Goal: Task Accomplishment & Management: Complete application form

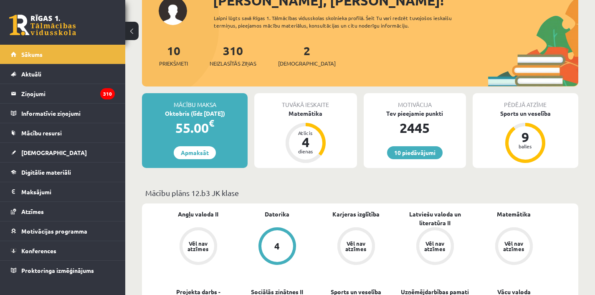
scroll to position [68, 0]
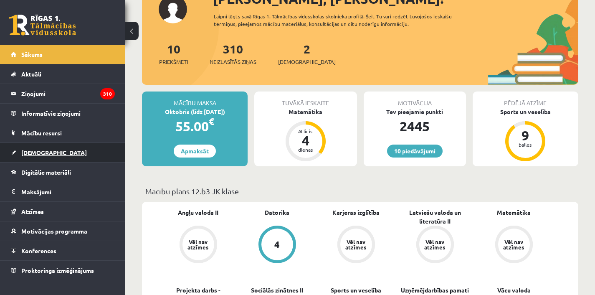
click at [35, 158] on link "[DEMOGRAPHIC_DATA]" at bounding box center [63, 152] width 104 height 19
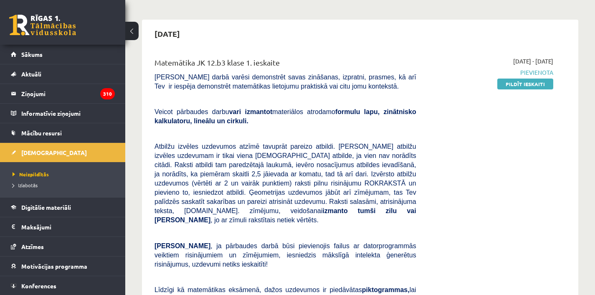
scroll to position [113, 0]
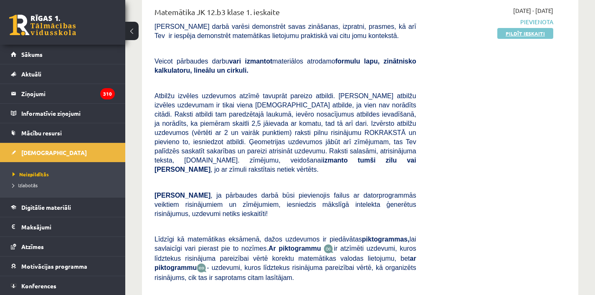
click at [520, 36] on link "Pildīt ieskaiti" at bounding box center [525, 33] width 56 height 11
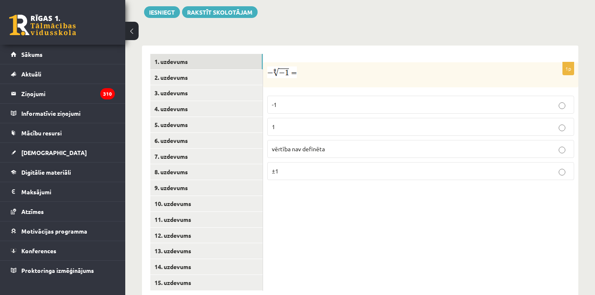
scroll to position [334, 0]
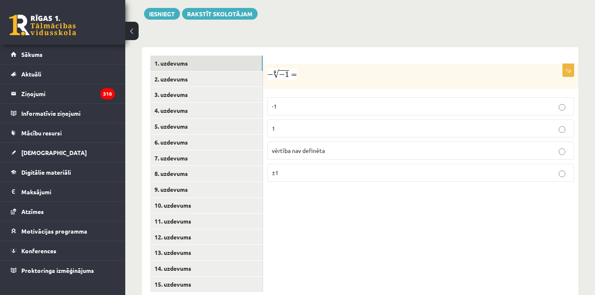
click at [272, 93] on fieldset "-1 1 vērtība nav definēta ±1" at bounding box center [420, 138] width 307 height 91
drag, startPoint x: 270, startPoint y: 53, endPoint x: 299, endPoint y: 142, distance: 94.0
click at [300, 162] on div "1p -1 1 vērtība nav definēta ±1" at bounding box center [420, 126] width 315 height 124
copy div "-1 1 vērtība nav definēta ±1"
drag, startPoint x: 576, startPoint y: 170, endPoint x: 302, endPoint y: 192, distance: 275.3
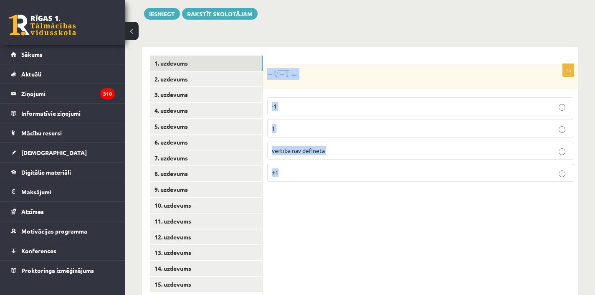
click at [302, 193] on div "1p -1 1 vērtība nav definēta ±1" at bounding box center [420, 174] width 315 height 254
click at [302, 147] on span "vērtība nav definēta" at bounding box center [298, 151] width 53 height 8
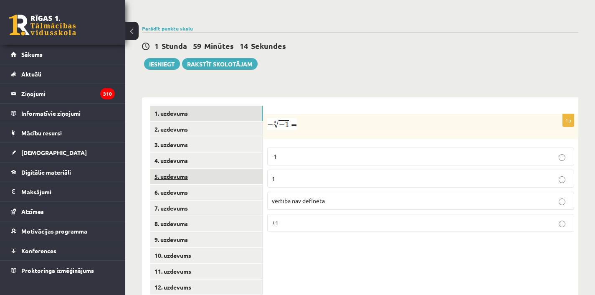
scroll to position [335, 0]
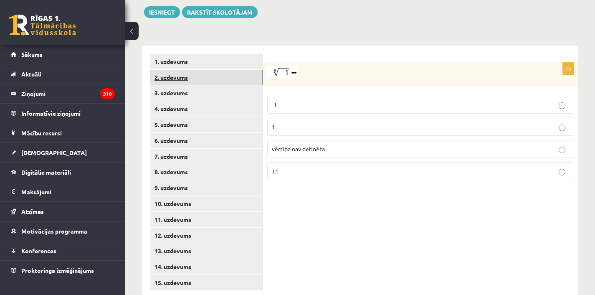
click at [178, 70] on link "2. uzdevums" at bounding box center [206, 77] width 112 height 15
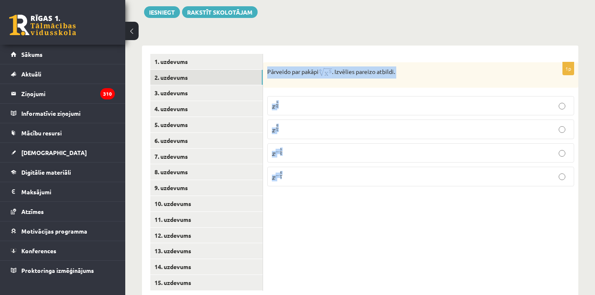
drag, startPoint x: 267, startPoint y: 54, endPoint x: 322, endPoint y: 125, distance: 89.9
click at [326, 177] on div "1p Pārveido par pakāpi . Izvēlies pareizo atbildi. x 5 6 x 5 6 x 6 5 x 6 5 x − …" at bounding box center [420, 127] width 315 height 131
copy div "Pārveido par pakāpi . Izvēlies pareizo atbildi. x 5 6 x 5 6 x 6 5 x 6 5 x − 5 6…"
click at [399, 37] on div "**********" at bounding box center [360, 168] width 436 height 262
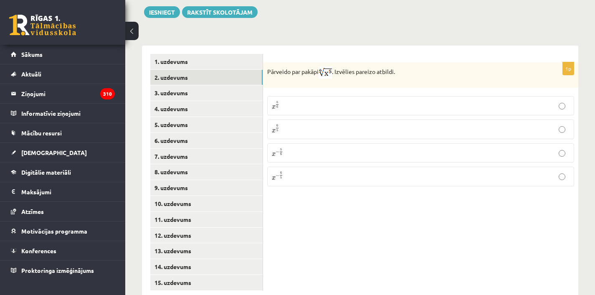
click at [335, 124] on p "x 6 5 x 6 5" at bounding box center [421, 129] width 298 height 10
click at [372, 101] on p "x 5 6 x 5 6" at bounding box center [421, 106] width 298 height 10
click at [182, 85] on link "3. uzdevums" at bounding box center [206, 92] width 112 height 15
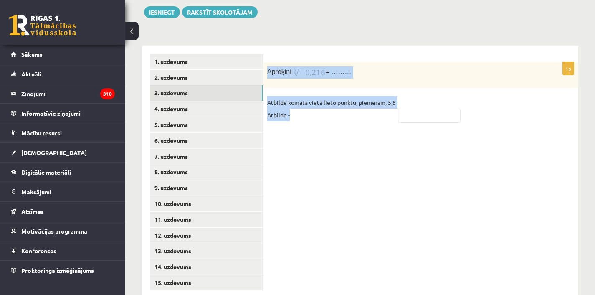
drag, startPoint x: 267, startPoint y: 54, endPoint x: 344, endPoint y: 118, distance: 99.7
click at [344, 118] on div "1p Aprēķini = ……… Atbildē komata vietā lieto punktu, piemēram, 5.8 Atbilde -" at bounding box center [420, 173] width 315 height 254
copy div "Aprēķini = ……… Atbildē komata vietā lieto punktu, piemēram, 5.8 Atbilde -"
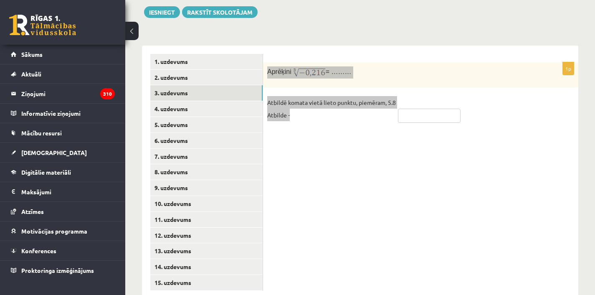
click at [430, 109] on input "text" at bounding box center [429, 116] width 63 height 14
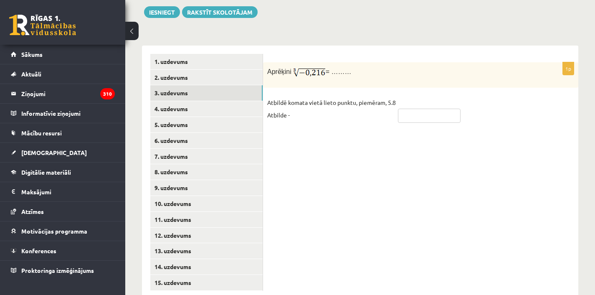
click at [430, 109] on input "text" at bounding box center [429, 116] width 63 height 14
type input "***"
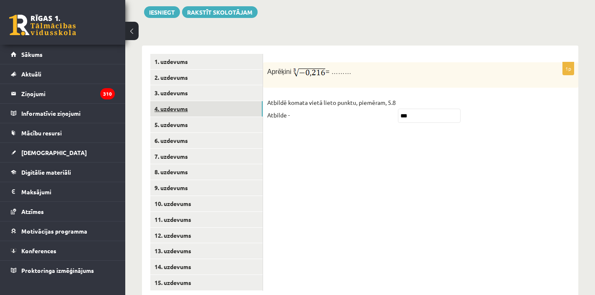
click at [187, 101] on link "4. uzdevums" at bounding box center [206, 108] width 112 height 15
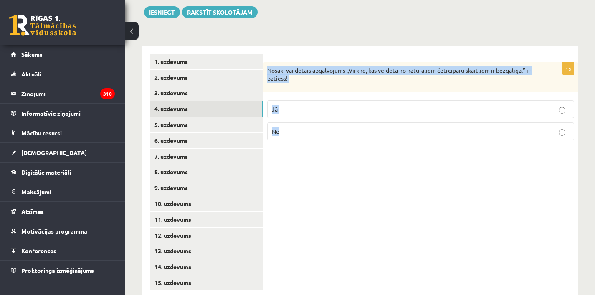
drag, startPoint x: 267, startPoint y: 53, endPoint x: 322, endPoint y: 132, distance: 96.1
click at [324, 133] on div "1p Nosaki vai dotais apgalvojums „Virkne, kas veidota no naturāliem četrciparu …" at bounding box center [420, 173] width 315 height 254
copy div "Nosaki vai dotais apgalvojums „Virkne, kas veidota no naturāliem četrciparu ska…"
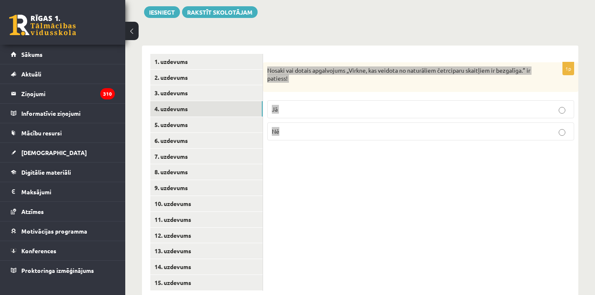
drag, startPoint x: 540, startPoint y: 163, endPoint x: 433, endPoint y: 166, distance: 106.9
click at [427, 163] on div "1p Nosaki vai dotais apgalvojums „Virkne, kas veidota no naturāliem četrciparu …" at bounding box center [420, 173] width 315 height 254
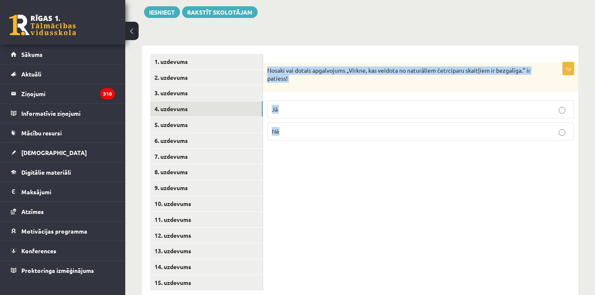
click at [434, 166] on div "1p Nosaki vai dotais apgalvojums „Virkne, kas veidota no naturāliem četrciparu …" at bounding box center [420, 173] width 315 height 254
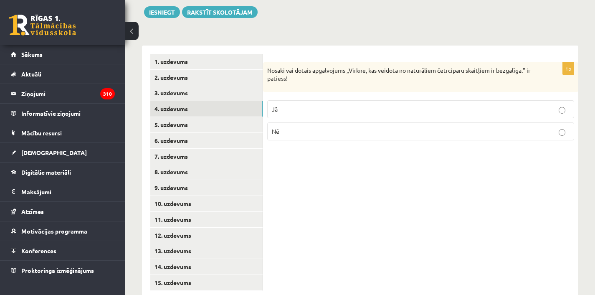
click at [339, 127] on p "Nē" at bounding box center [421, 131] width 298 height 9
click at [193, 117] on link "5. uzdevums" at bounding box center [206, 124] width 112 height 15
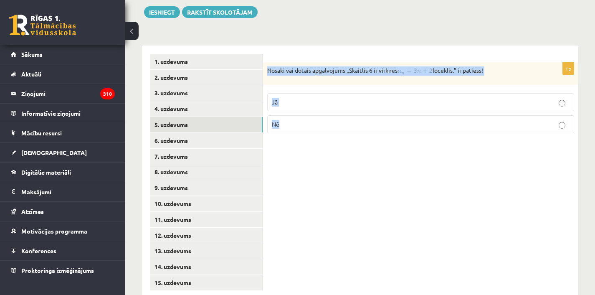
drag, startPoint x: 268, startPoint y: 54, endPoint x: 306, endPoint y: 90, distance: 52.0
click at [310, 113] on div "1p Nosaki vai dotais apgalvojums „Skaitlis 6 ir virknes loceklis.” ir patiess! …" at bounding box center [420, 101] width 315 height 78
copy div "Nosaki vai dotais apgalvojums „Skaitlis 6 ir virknes loceklis.” ir patiess! Jā …"
click at [429, 63] on div "Nosaki vai dotais apgalvojums „Skaitlis 6 ir virknes loceklis.” ir patiess!" at bounding box center [420, 73] width 315 height 23
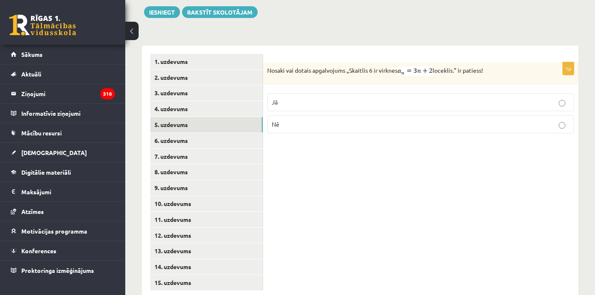
click at [340, 120] on p "Nē" at bounding box center [421, 124] width 298 height 9
click at [204, 133] on link "6. uzdevums" at bounding box center [206, 140] width 112 height 15
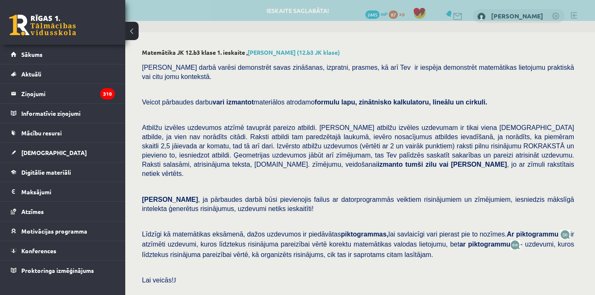
scroll to position [284, 0]
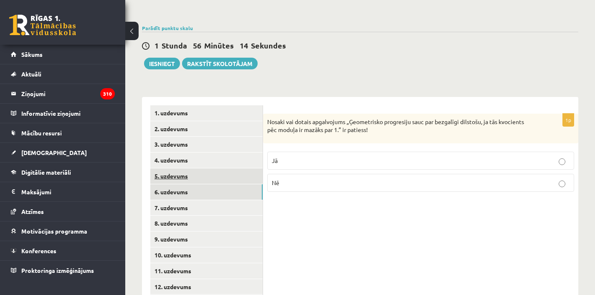
click at [211, 168] on link "5. uzdevums" at bounding box center [206, 175] width 112 height 15
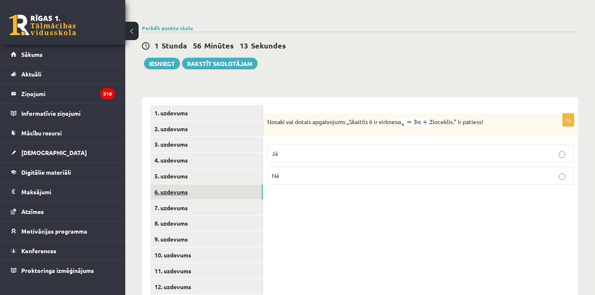
click at [206, 184] on link "6. uzdevums" at bounding box center [206, 191] width 112 height 15
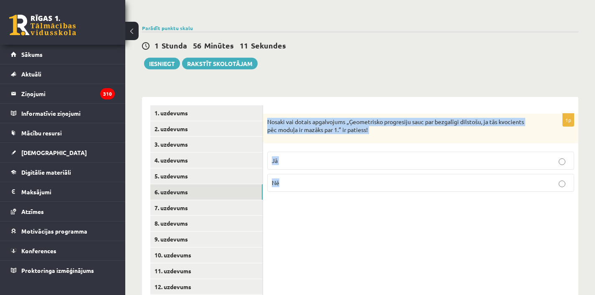
drag, startPoint x: 268, startPoint y: 104, endPoint x: 317, endPoint y: 144, distance: 63.8
click at [321, 172] on div "1p Nosaki vai dotais apgalvojums „Ģeometrisko progresiju sauc par bezgalīgi dil…" at bounding box center [420, 156] width 315 height 85
copy div "Nosaki vai dotais apgalvojums „Ģeometrisko progresiju sauc par bezgalīgi dilsto…"
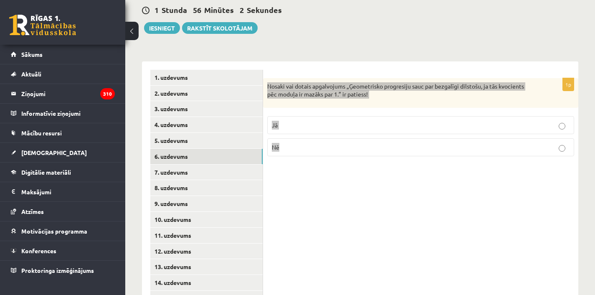
scroll to position [335, 0]
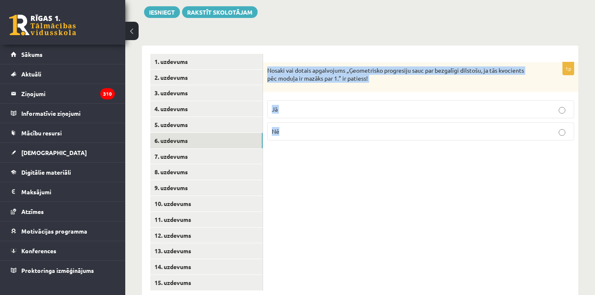
drag, startPoint x: 594, startPoint y: 196, endPoint x: 412, endPoint y: 197, distance: 182.1
click at [411, 195] on div "1p Nosaki vai dotais apgalvojums „Ģeometrisko progresiju sauc par bezgalīgi dil…" at bounding box center [420, 173] width 315 height 254
click at [412, 197] on div "1p Nosaki vai dotais apgalvojums „Ģeometrisko progresiju sauc par bezgalīgi dil…" at bounding box center [420, 173] width 315 height 254
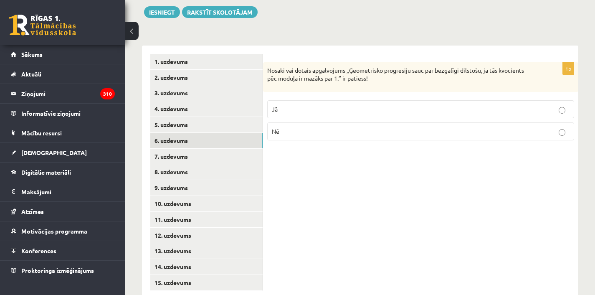
click at [381, 105] on p "Jā" at bounding box center [421, 109] width 298 height 9
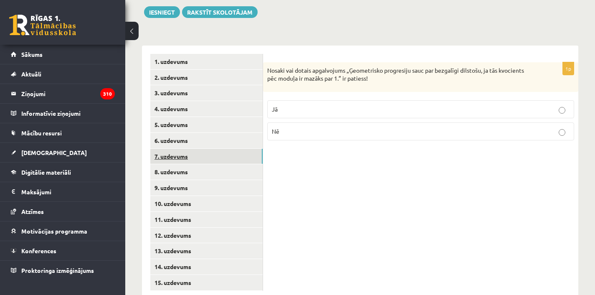
drag, startPoint x: 208, startPoint y: 134, endPoint x: 231, endPoint y: 141, distance: 23.5
click at [208, 149] on link "7. uzdevums" at bounding box center [206, 156] width 112 height 15
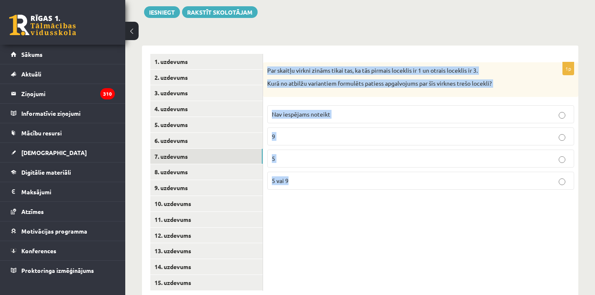
drag, startPoint x: 269, startPoint y: 53, endPoint x: 316, endPoint y: 178, distance: 133.6
click at [317, 183] on div "1p Par skaitļu virkni zināms tikai tas, ka tās pirmais loceklis ir 1 un otrais …" at bounding box center [420, 173] width 315 height 254
copy div "Par skaitļu virkni zināms tikai tas, ka tās pirmais loceklis ir 1 un otrais loc…"
click at [375, 221] on div "1p Par skaitļu virkni zināms tikai tas, ka tās pirmais loceklis ir 1 un otrais …" at bounding box center [420, 173] width 315 height 254
click at [355, 110] on p "Nav iespējams noteikt" at bounding box center [421, 114] width 298 height 9
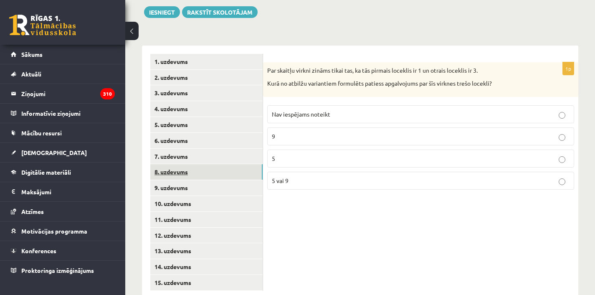
click at [184, 164] on link "8. uzdevums" at bounding box center [206, 171] width 112 height 15
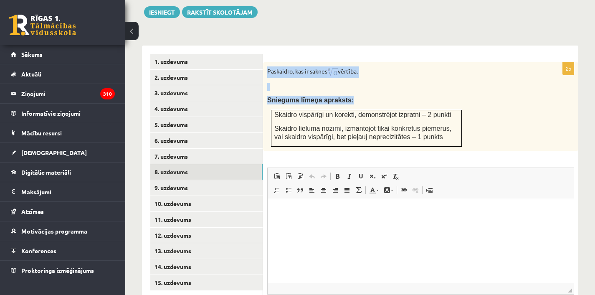
drag, startPoint x: 266, startPoint y: 54, endPoint x: 431, endPoint y: 130, distance: 180.7
click at [431, 130] on div "Paskaidro, kas ir saknes vērtība. Snieguma līmeņa apraksts: Skaidro vispārīgi u…" at bounding box center [420, 106] width 315 height 89
copy div "Paskaidro, kas ir saknes vērtība. Snieguma līmeņa apraksts:"
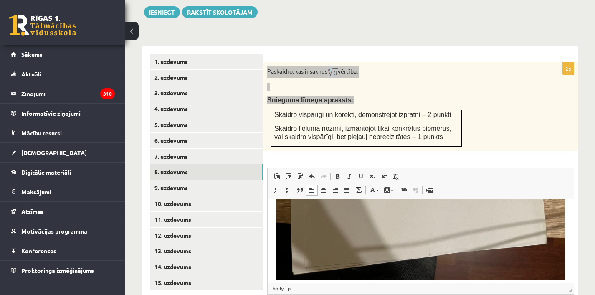
scroll to position [390, 0]
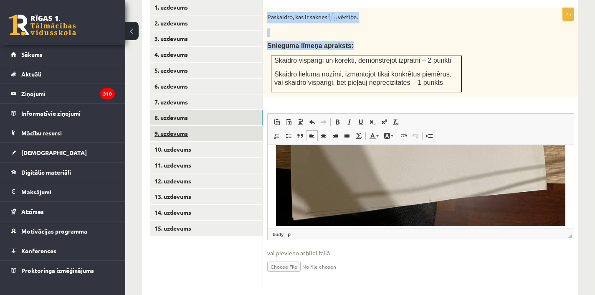
click at [180, 126] on link "9. uzdevums" at bounding box center [206, 133] width 112 height 15
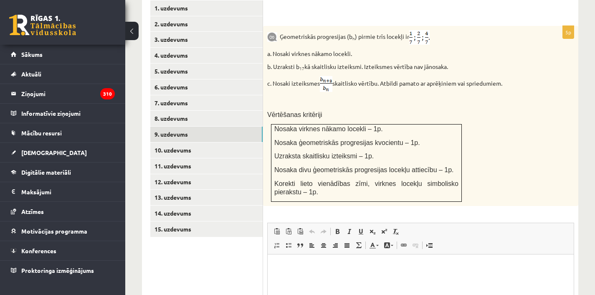
scroll to position [381, 0]
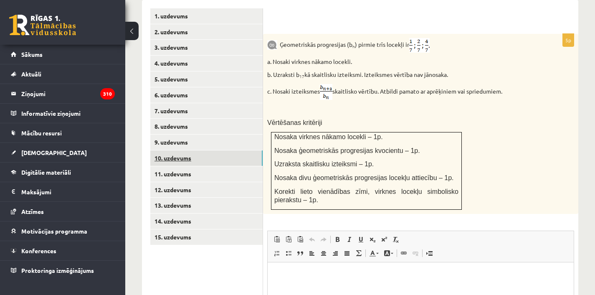
click at [178, 150] on link "10. uzdevums" at bounding box center [206, 157] width 112 height 15
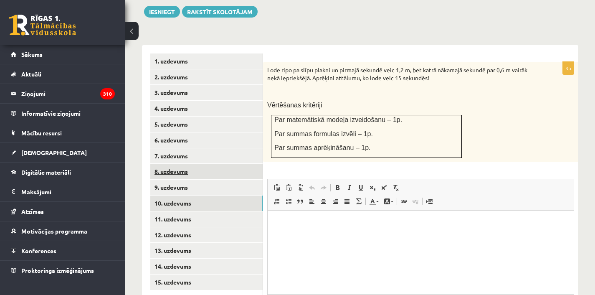
scroll to position [0, 0]
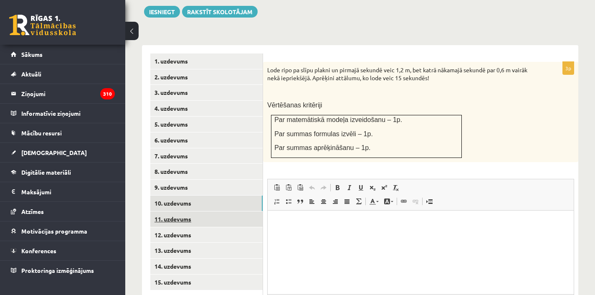
click at [183, 211] on link "11. uzdevums" at bounding box center [206, 218] width 112 height 15
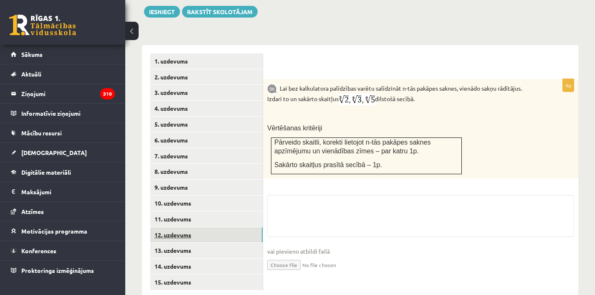
click at [185, 227] on link "12. uzdevums" at bounding box center [206, 234] width 112 height 15
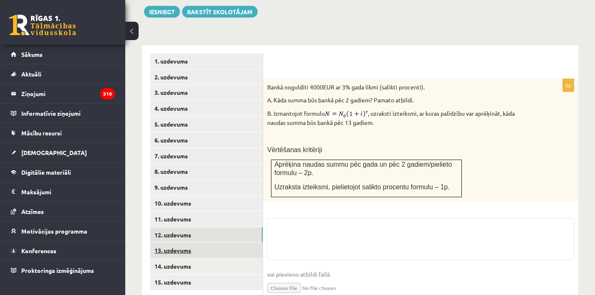
click at [179, 243] on link "13. uzdevums" at bounding box center [206, 250] width 112 height 15
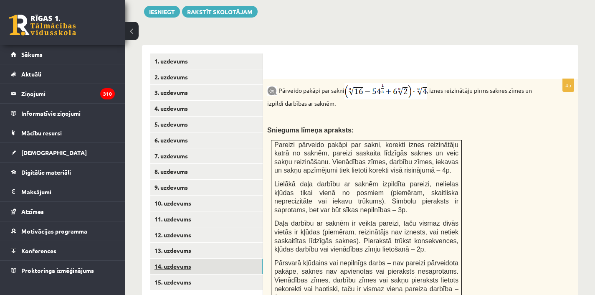
click at [177, 259] on link "14. uzdevums" at bounding box center [206, 266] width 112 height 15
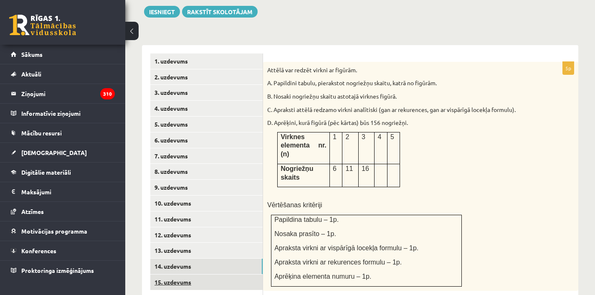
click at [183, 274] on link "15. uzdevums" at bounding box center [206, 281] width 112 height 15
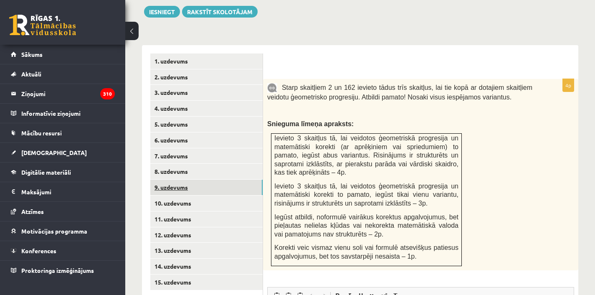
click at [171, 180] on link "9. uzdevums" at bounding box center [206, 187] width 112 height 15
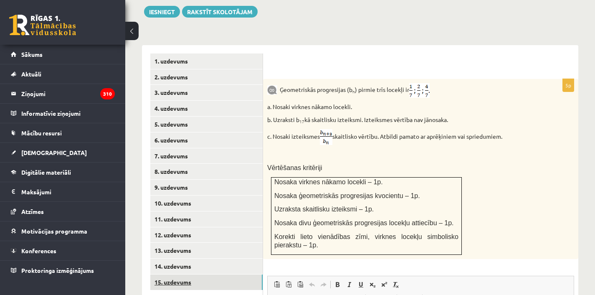
click at [167, 274] on link "15. uzdevums" at bounding box center [206, 281] width 112 height 15
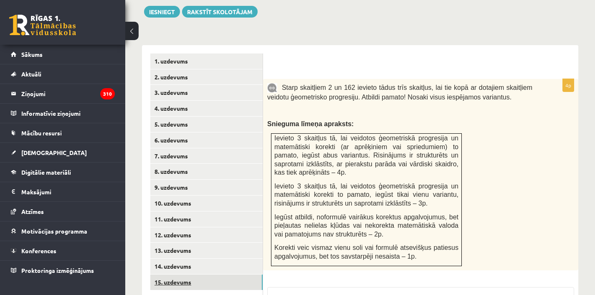
click at [168, 274] on link "15. uzdevums" at bounding box center [206, 281] width 112 height 15
click at [166, 259] on link "14. uzdevums" at bounding box center [206, 266] width 112 height 15
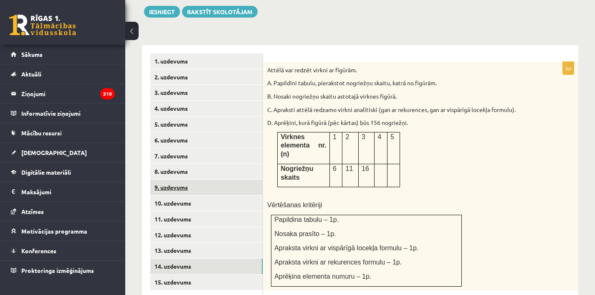
click at [172, 180] on link "9. uzdevums" at bounding box center [206, 187] width 112 height 15
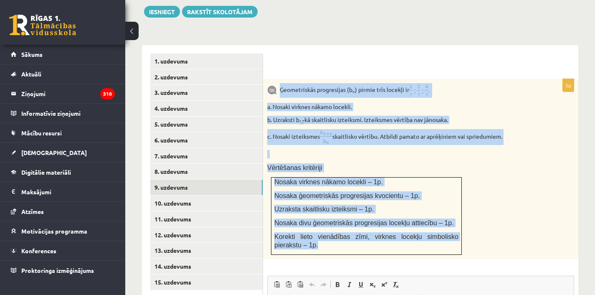
drag, startPoint x: 282, startPoint y: 76, endPoint x: 409, endPoint y: 230, distance: 199.7
click at [409, 231] on div "Ģeometriskās progresijas (b n ) pirmie trīs locekļi ir a. Nosaki virknes nākamo…" at bounding box center [420, 169] width 315 height 180
copy div "Ģeometriskās progresijas (b n ) pirmie trīs locekļi ir a. Nosaki virknes nākamo…"
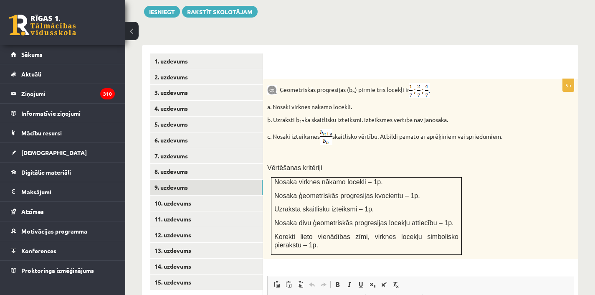
click at [481, 62] on div at bounding box center [420, 66] width 299 height 9
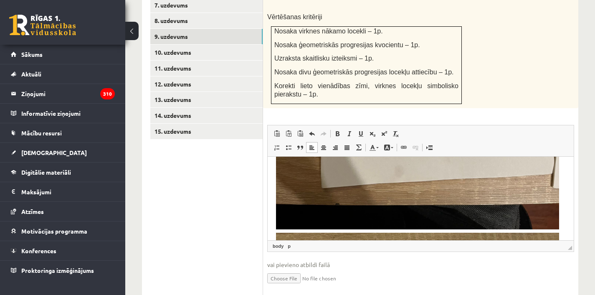
scroll to position [497, 0]
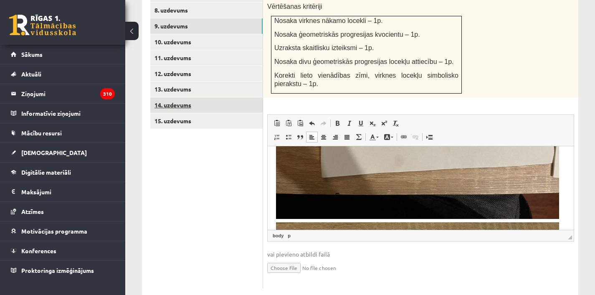
click at [184, 97] on link "14. uzdevums" at bounding box center [206, 104] width 112 height 15
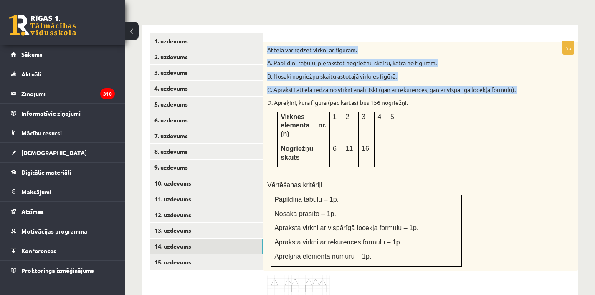
scroll to position [438, 0]
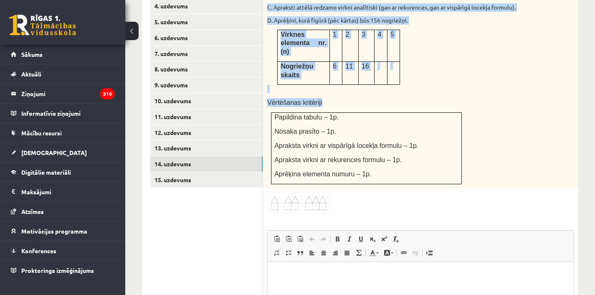
drag, startPoint x: 266, startPoint y: 106, endPoint x: 396, endPoint y: 155, distance: 139.2
click at [396, 166] on div "Attēlā var redzēt virkni ar figūrām. A. Papildini tabulu, pierakstot nogriežņu …" at bounding box center [420, 73] width 315 height 229
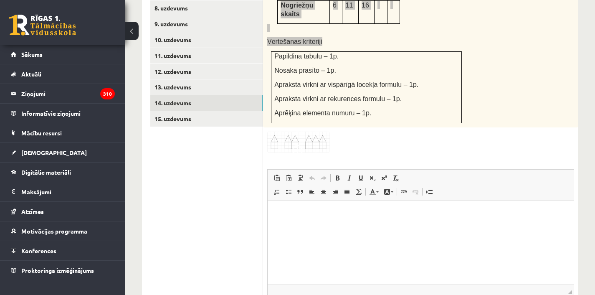
scroll to position [439, 0]
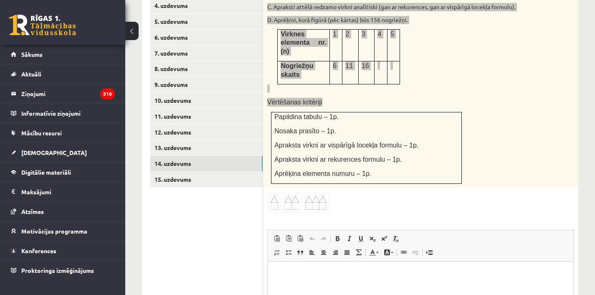
click at [512, 124] on div "Attēlā var redzēt virkni ar figūrām. A. Papildini tabulu, pierakstot nogriežņu …" at bounding box center [420, 73] width 315 height 229
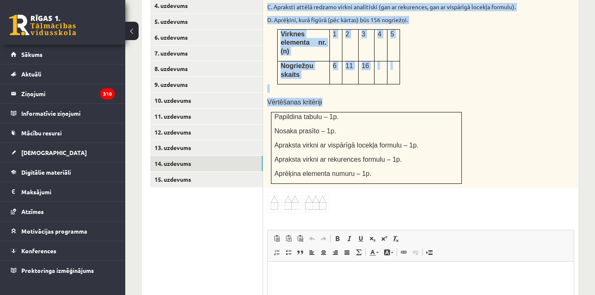
click at [512, 124] on div "Attēlā var redzēt virkni ar figūrām. A. Papildini tabulu, pierakstot nogriežņu …" at bounding box center [420, 73] width 315 height 229
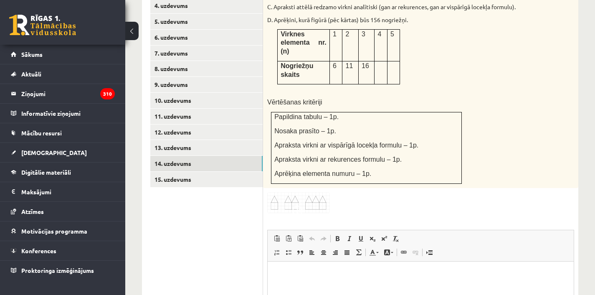
click at [511, 122] on div "Attēlā var redzēt virkni ar figūrām. A. Papildini tabulu, pierakstot nogriežņu …" at bounding box center [420, 73] width 315 height 229
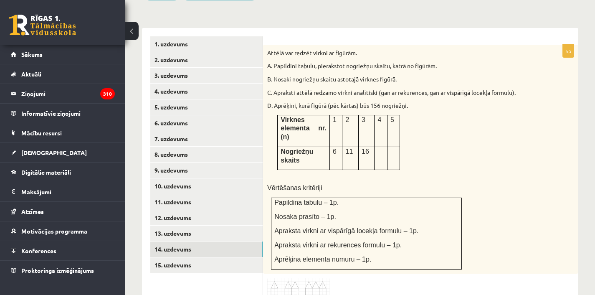
scroll to position [423, 0]
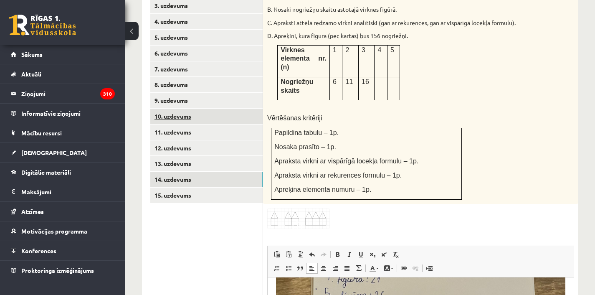
click at [187, 109] on link "10. uzdevums" at bounding box center [206, 116] width 112 height 15
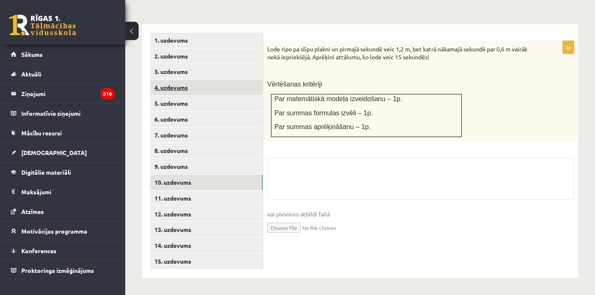
scroll to position [336, 0]
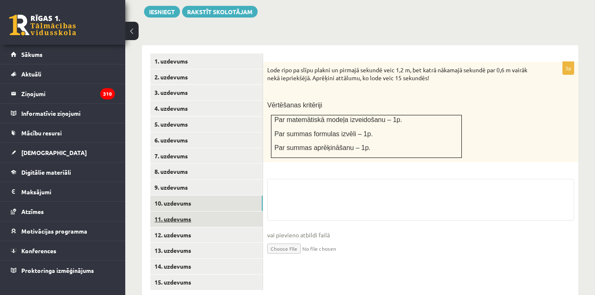
click at [182, 211] on link "11. uzdevums" at bounding box center [206, 218] width 112 height 15
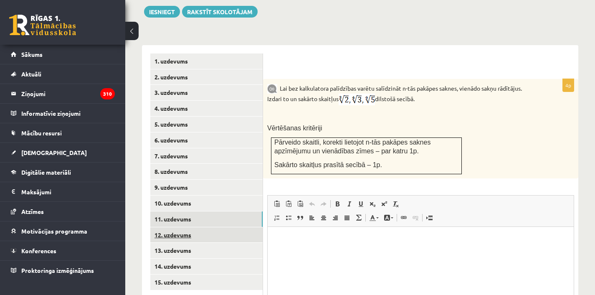
scroll to position [0, 0]
click at [204, 227] on link "12. uzdevums" at bounding box center [206, 234] width 112 height 15
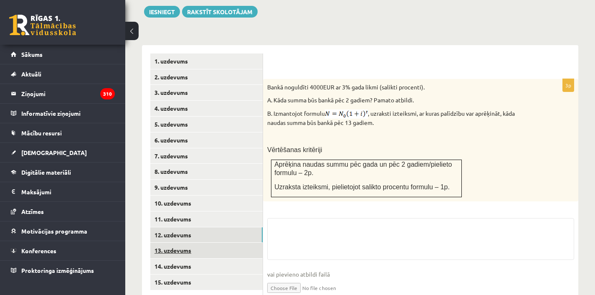
click at [201, 243] on link "13. uzdevums" at bounding box center [206, 250] width 112 height 15
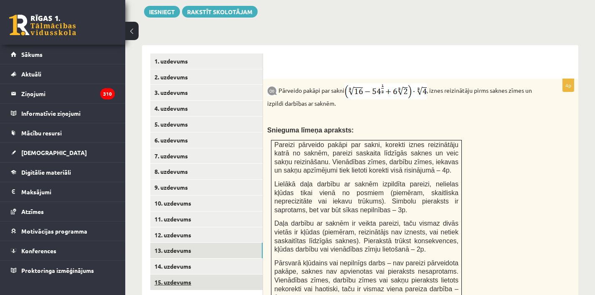
click at [190, 274] on link "15. uzdevums" at bounding box center [206, 281] width 112 height 15
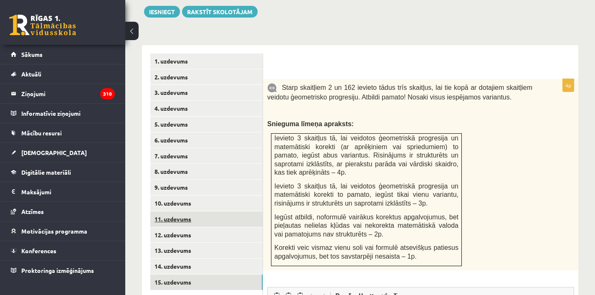
click at [189, 211] on link "11. uzdevums" at bounding box center [206, 218] width 112 height 15
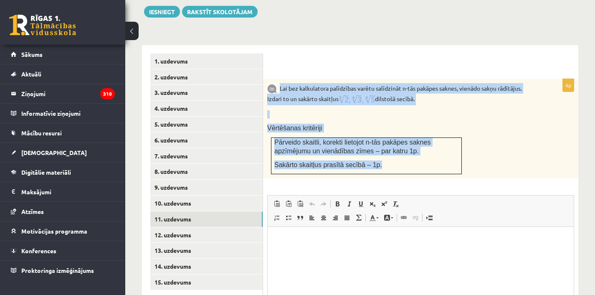
drag, startPoint x: 280, startPoint y: 72, endPoint x: 389, endPoint y: 154, distance: 136.3
click at [390, 155] on div "Lai bez kalkulatora palīdzības varētu salīdzināt n-tās pakāpes saknes, vienādo …" at bounding box center [420, 128] width 315 height 99
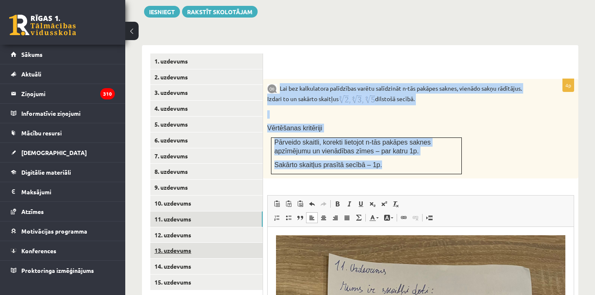
click at [171, 243] on link "13. uzdevums" at bounding box center [206, 250] width 112 height 15
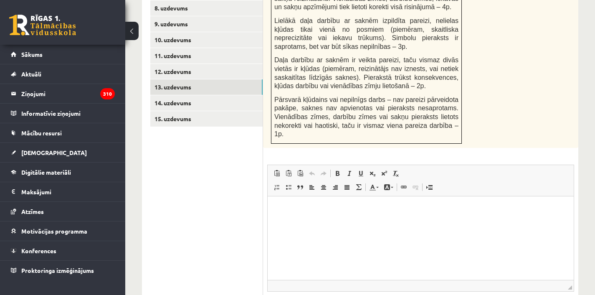
drag, startPoint x: 280, startPoint y: 74, endPoint x: 458, endPoint y: 119, distance: 183.5
click at [466, 123] on div "Pārveido pakāpi par sakni , iznes reizinātāju pirms saknes zīmes un izpildi dar…" at bounding box center [420, 32] width 315 height 232
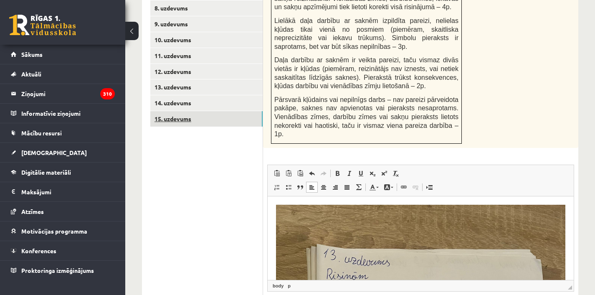
click at [177, 111] on link "15. uzdevums" at bounding box center [206, 118] width 112 height 15
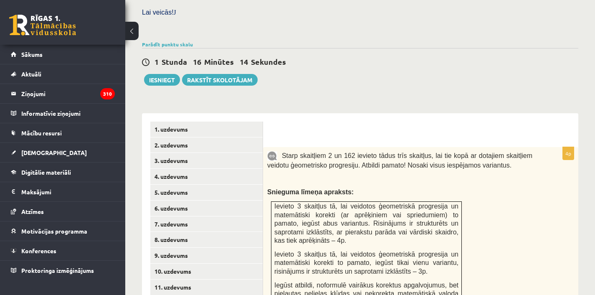
scroll to position [339, 0]
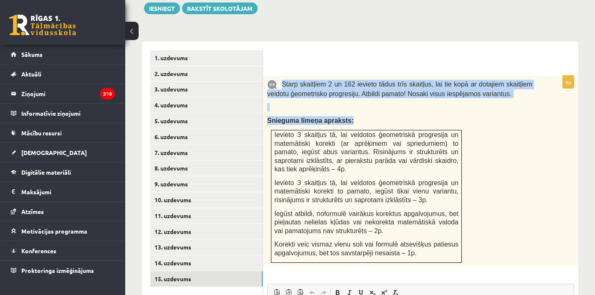
drag, startPoint x: 281, startPoint y: 68, endPoint x: 442, endPoint y: 226, distance: 225.6
click at [464, 240] on div "Starp skaitļiem 2 un 162 ievieto tādus trīs skaitļus, lai tie kopā ar dotajiem …" at bounding box center [420, 171] width 315 height 191
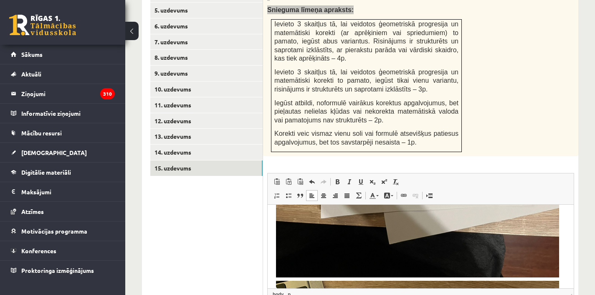
scroll to position [448, 0]
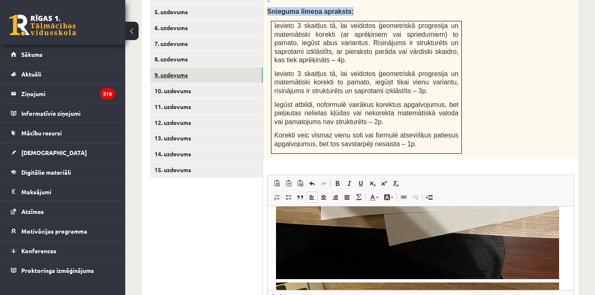
click at [181, 67] on link "9. uzdevums" at bounding box center [206, 74] width 112 height 15
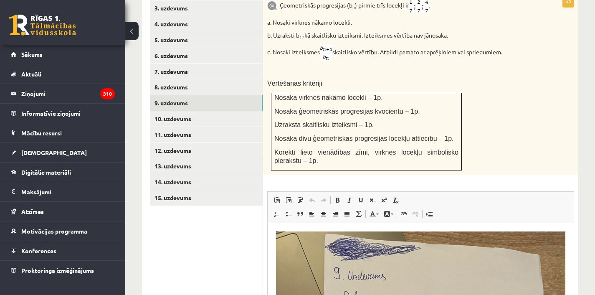
scroll to position [437, 0]
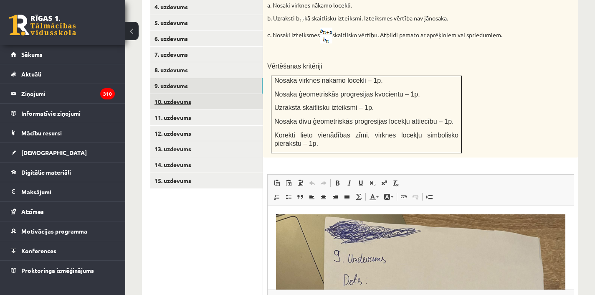
click at [185, 94] on link "10. uzdevums" at bounding box center [206, 101] width 112 height 15
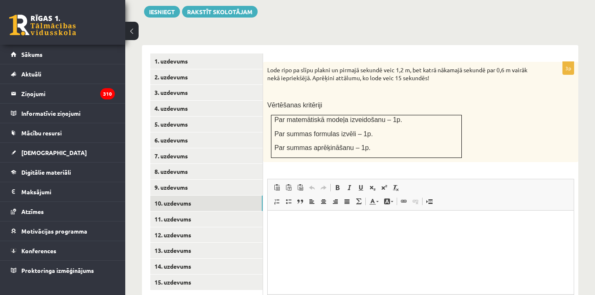
scroll to position [0, 0]
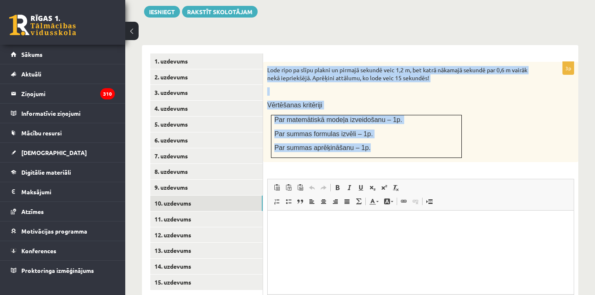
drag, startPoint x: 269, startPoint y: 53, endPoint x: 366, endPoint y: 124, distance: 120.0
click at [368, 139] on div "Lode ripo pa slīpu plakni un pirmajā sekundē veic 1,2 m, bet katrā nākamajā sek…" at bounding box center [420, 112] width 315 height 100
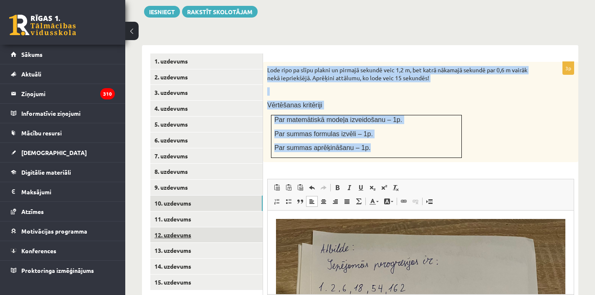
click at [178, 227] on link "12. uzdevums" at bounding box center [206, 234] width 112 height 15
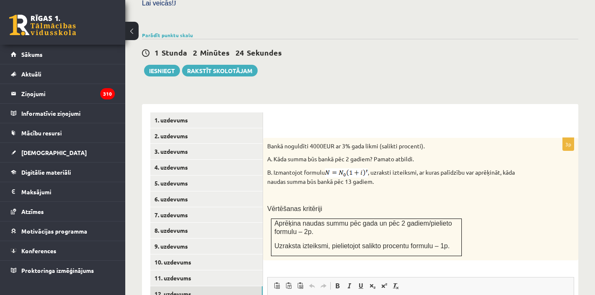
scroll to position [291, 0]
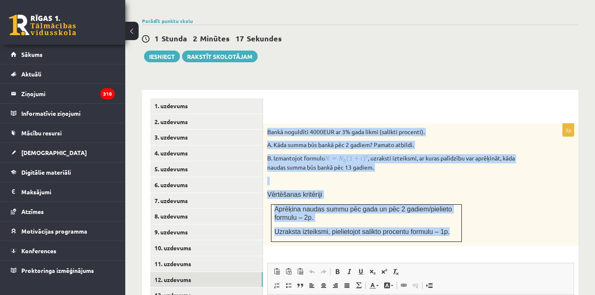
drag, startPoint x: 268, startPoint y: 114, endPoint x: 418, endPoint y: 206, distance: 176.3
click at [461, 219] on div "Bankā noguldīti 4000EUR ar 3% gada likmi (salikti procenti). A. Kāda summa būs …" at bounding box center [420, 185] width 315 height 122
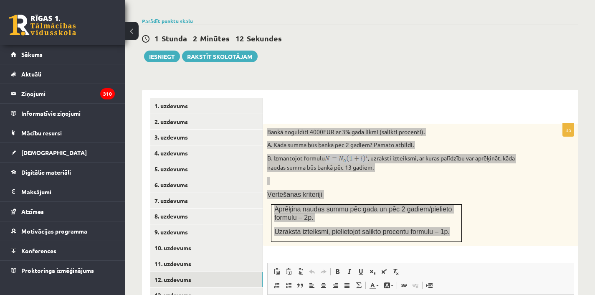
drag, startPoint x: 483, startPoint y: 226, endPoint x: 336, endPoint y: 169, distance: 157.5
click at [336, 169] on div "Bankā noguldīti 4000EUR ar 3% gada likmi (salikti procenti). A. Kāda summa būs …" at bounding box center [420, 185] width 315 height 122
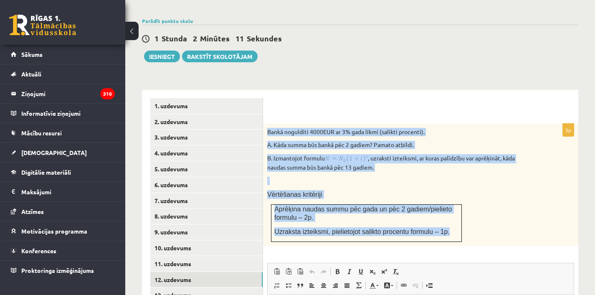
click at [340, 154] on p "B. Izmantojot formulu , uzraksti izteiksmi, ar kuras palīdzību var aprēķināt, k…" at bounding box center [399, 163] width 265 height 18
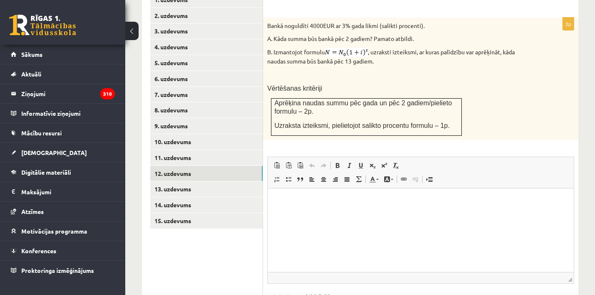
scroll to position [396, 0]
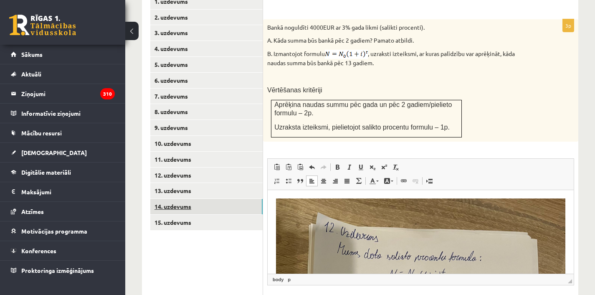
click at [170, 199] on link "14. uzdevums" at bounding box center [206, 206] width 112 height 15
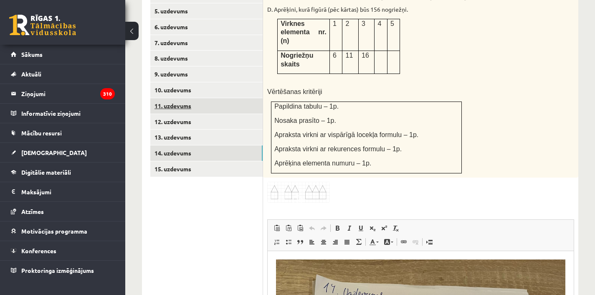
scroll to position [433, 0]
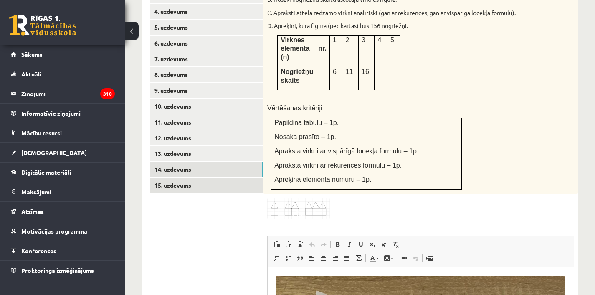
click at [186, 177] on link "15. uzdevums" at bounding box center [206, 184] width 112 height 15
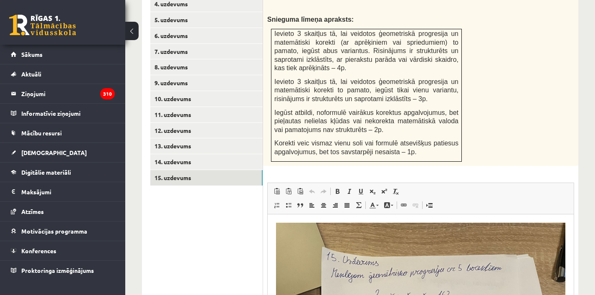
scroll to position [397, 0]
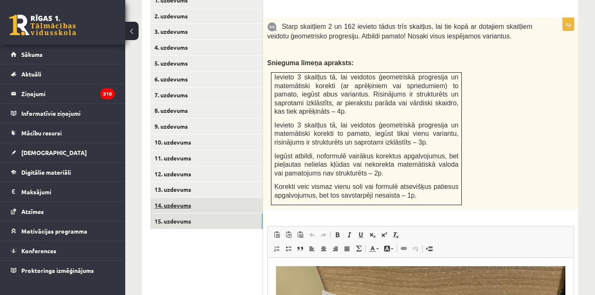
click at [157, 198] on link "14. uzdevums" at bounding box center [206, 205] width 112 height 15
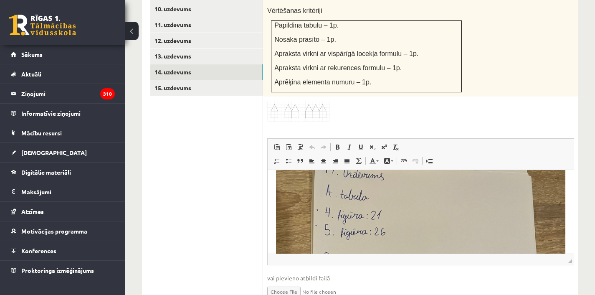
scroll to position [457, 0]
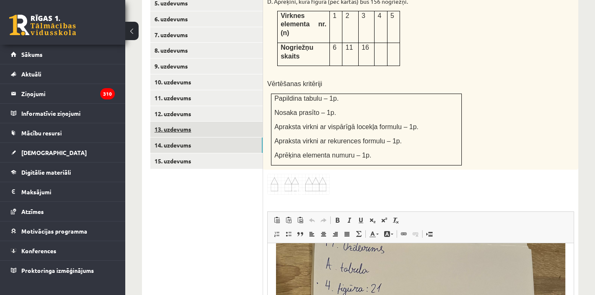
click at [168, 122] on link "13. uzdevums" at bounding box center [206, 129] width 112 height 15
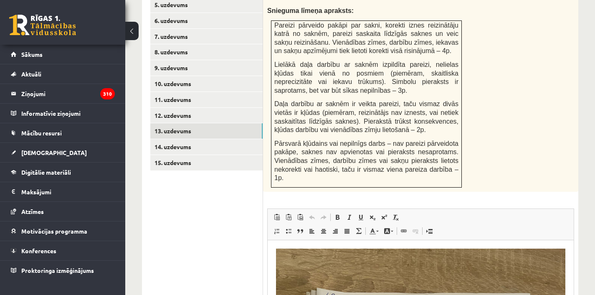
scroll to position [454, 0]
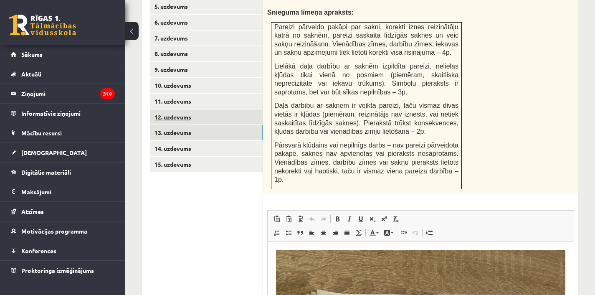
click at [171, 109] on link "12. uzdevums" at bounding box center [206, 116] width 112 height 15
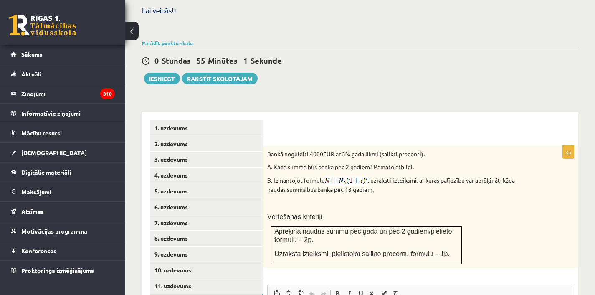
scroll to position [335, 0]
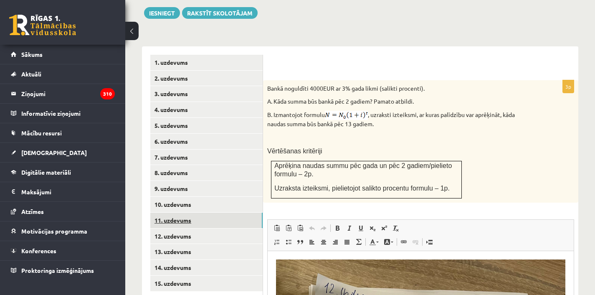
click at [193, 213] on link "11. uzdevums" at bounding box center [206, 220] width 112 height 15
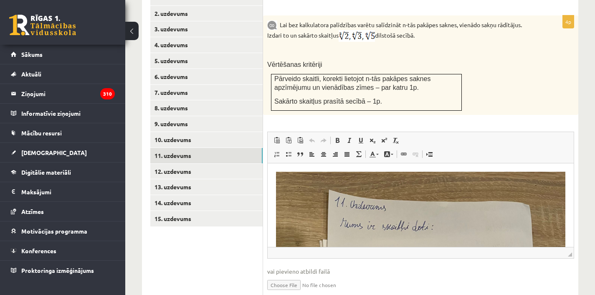
scroll to position [388, 0]
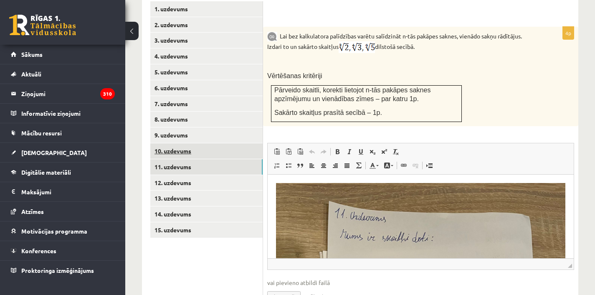
click at [188, 143] on link "10. uzdevums" at bounding box center [206, 150] width 112 height 15
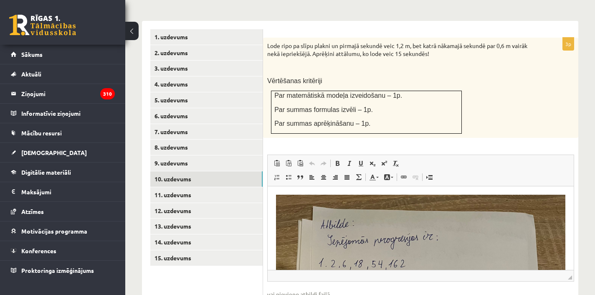
scroll to position [371, 0]
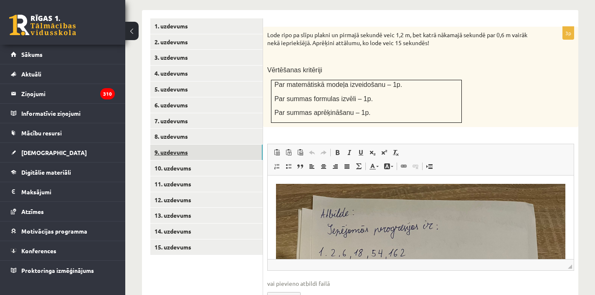
click at [177, 145] on link "9. uzdevums" at bounding box center [206, 152] width 112 height 15
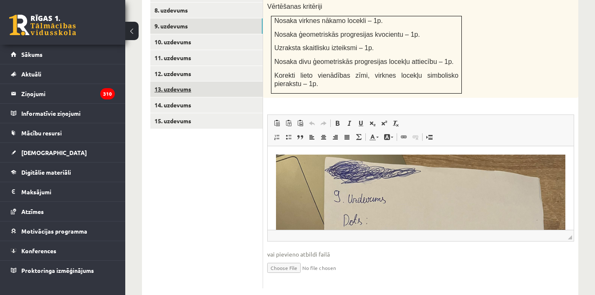
scroll to position [424, 0]
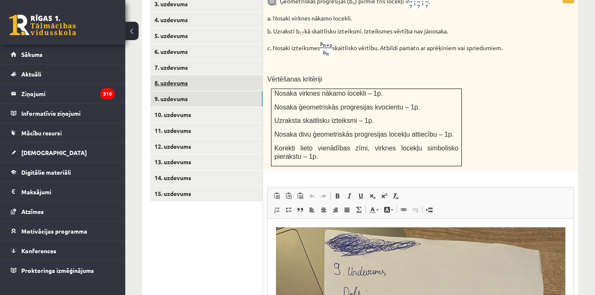
click at [173, 75] on link "8. uzdevums" at bounding box center [206, 82] width 112 height 15
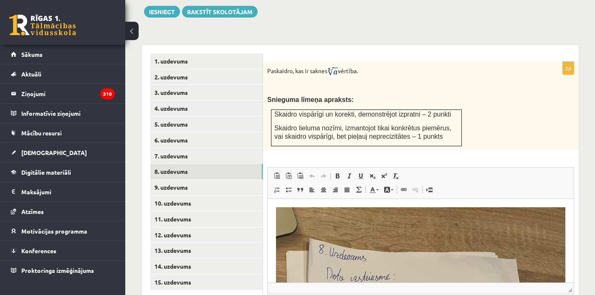
scroll to position [0, 0]
click at [184, 148] on link "7. uzdevums" at bounding box center [206, 155] width 112 height 15
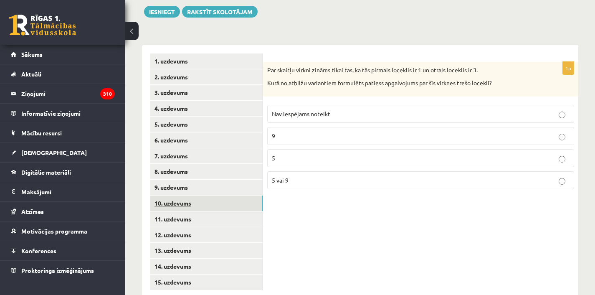
click at [183, 195] on link "10. uzdevums" at bounding box center [206, 202] width 112 height 15
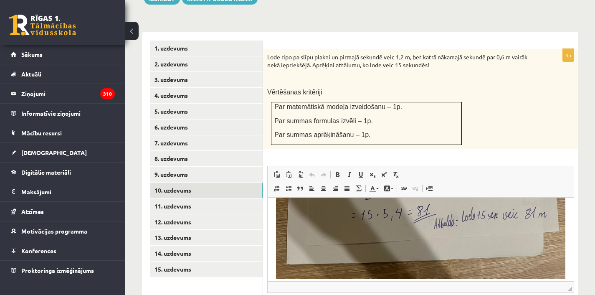
scroll to position [350, 0]
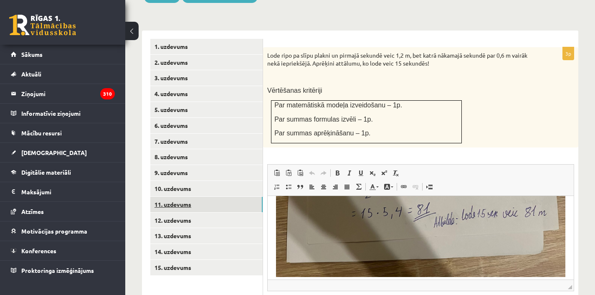
click at [200, 197] on link "11. uzdevums" at bounding box center [206, 204] width 112 height 15
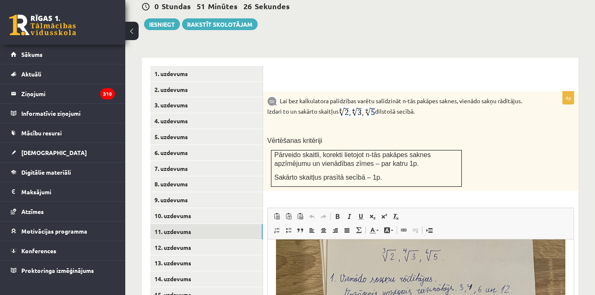
scroll to position [337, 0]
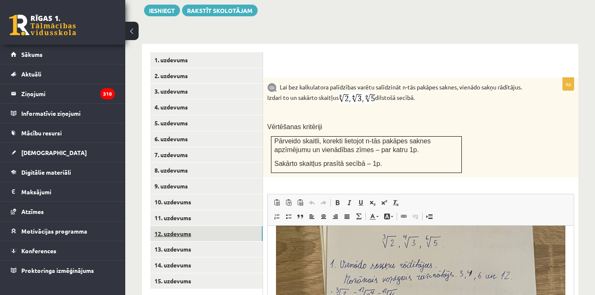
click at [179, 226] on link "12. uzdevums" at bounding box center [206, 233] width 112 height 15
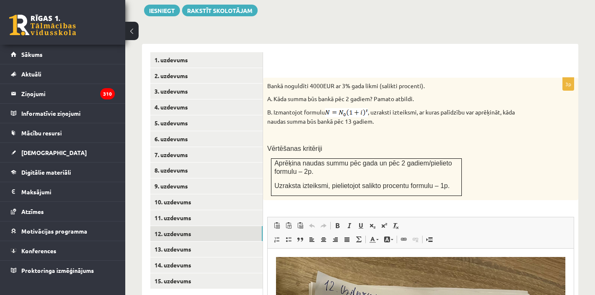
scroll to position [0, 0]
click at [181, 241] on link "13. uzdevums" at bounding box center [206, 248] width 112 height 15
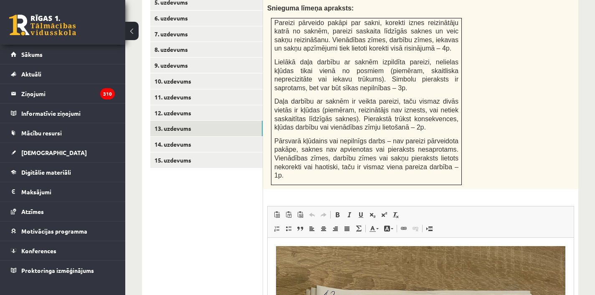
scroll to position [472, 0]
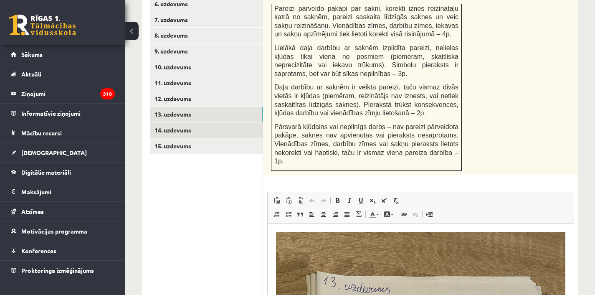
click at [172, 122] on link "14. uzdevums" at bounding box center [206, 129] width 112 height 15
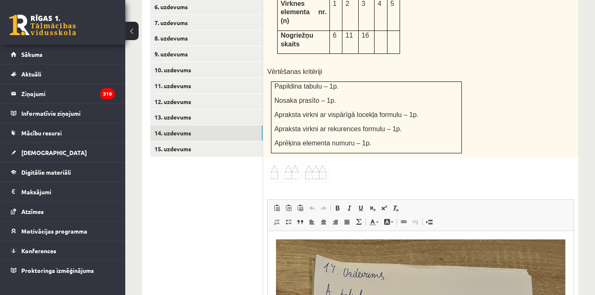
scroll to position [0, 0]
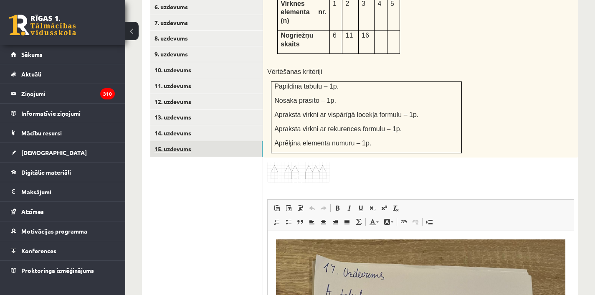
click at [195, 141] on link "15. uzdevums" at bounding box center [206, 148] width 112 height 15
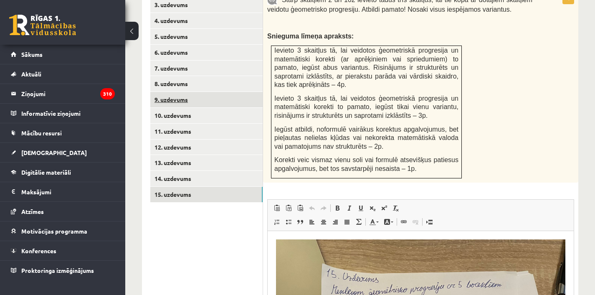
click at [177, 92] on link "9. uzdevums" at bounding box center [206, 99] width 112 height 15
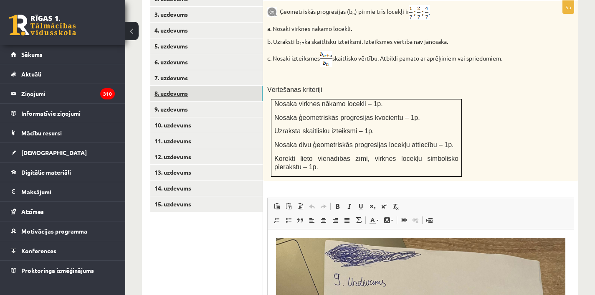
click at [210, 86] on link "8. uzdevums" at bounding box center [206, 93] width 112 height 15
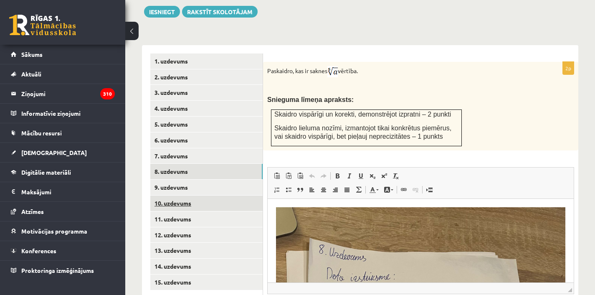
click at [170, 195] on link "10. uzdevums" at bounding box center [206, 202] width 112 height 15
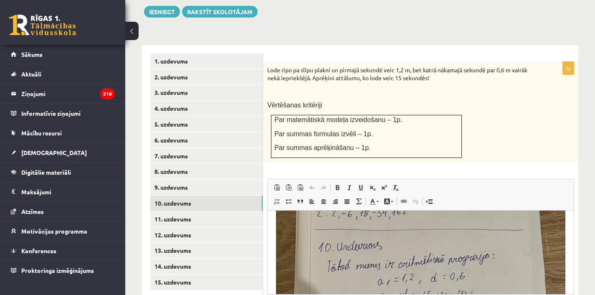
scroll to position [106, 0]
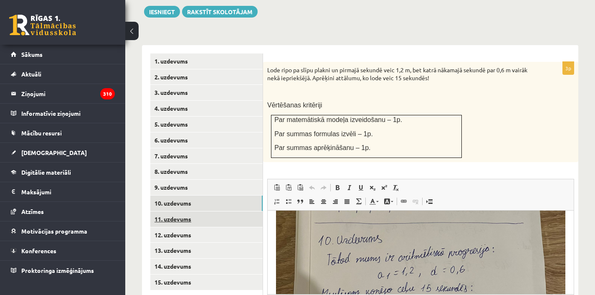
click at [221, 211] on link "11. uzdevums" at bounding box center [206, 218] width 112 height 15
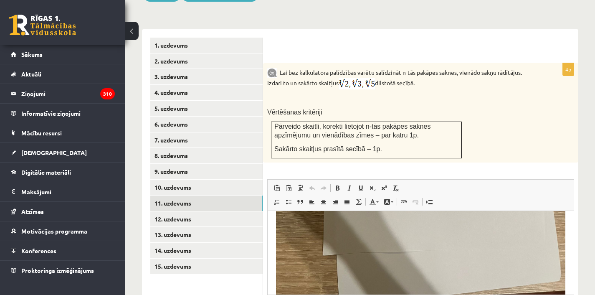
scroll to position [267, 0]
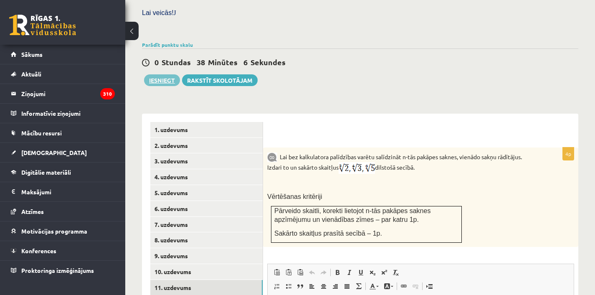
click at [162, 74] on button "Iesniegt" at bounding box center [162, 80] width 36 height 12
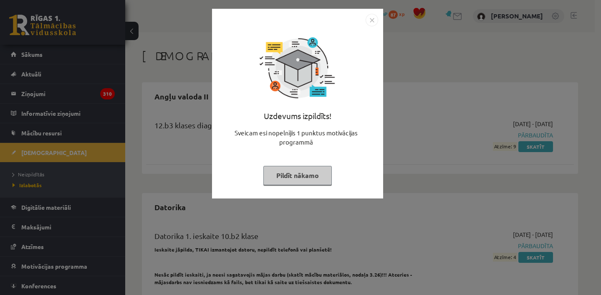
click at [370, 20] on img "Close" at bounding box center [372, 20] width 13 height 13
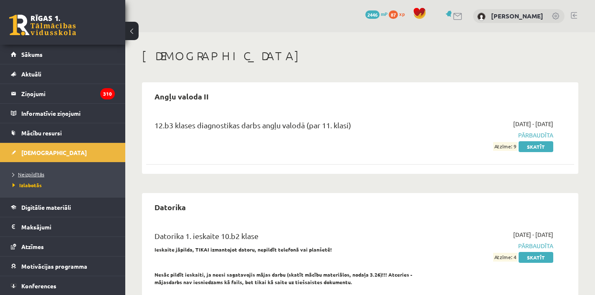
click at [21, 174] on span "Neizpildītās" at bounding box center [29, 174] width 32 height 7
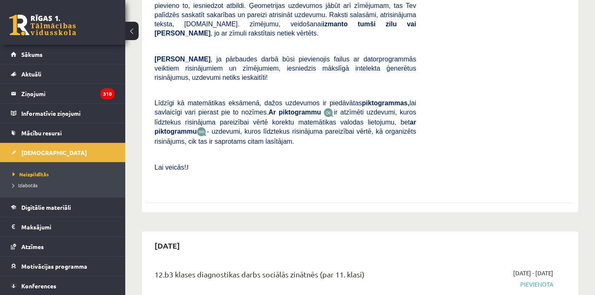
scroll to position [316, 0]
